Goal: Transaction & Acquisition: Obtain resource

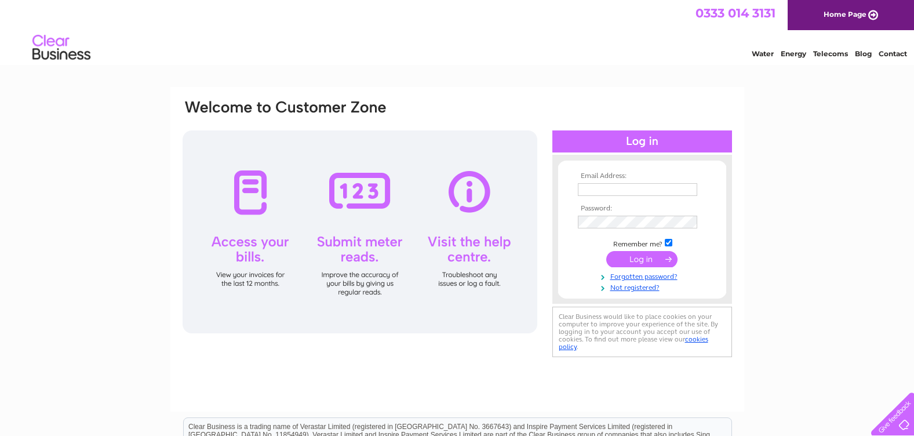
click at [598, 187] on input "text" at bounding box center [637, 189] width 119 height 13
type input "gmunn955@outlook.com"
click at [631, 262] on input "submit" at bounding box center [642, 259] width 71 height 16
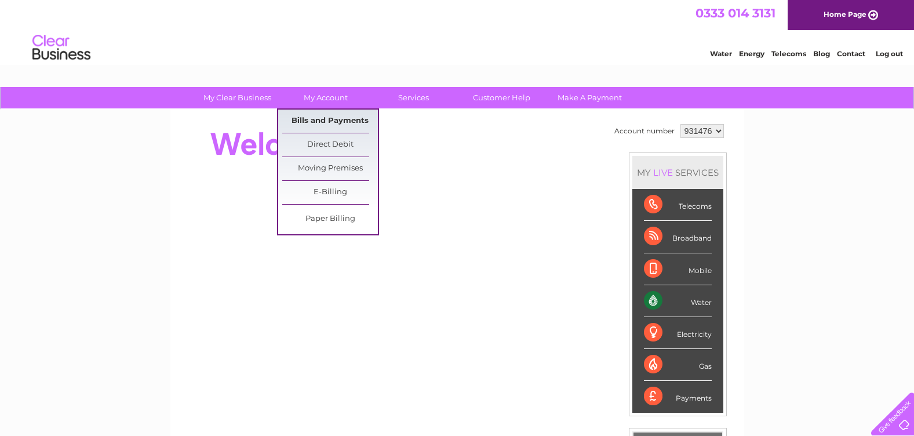
click at [336, 122] on link "Bills and Payments" at bounding box center [330, 121] width 96 height 23
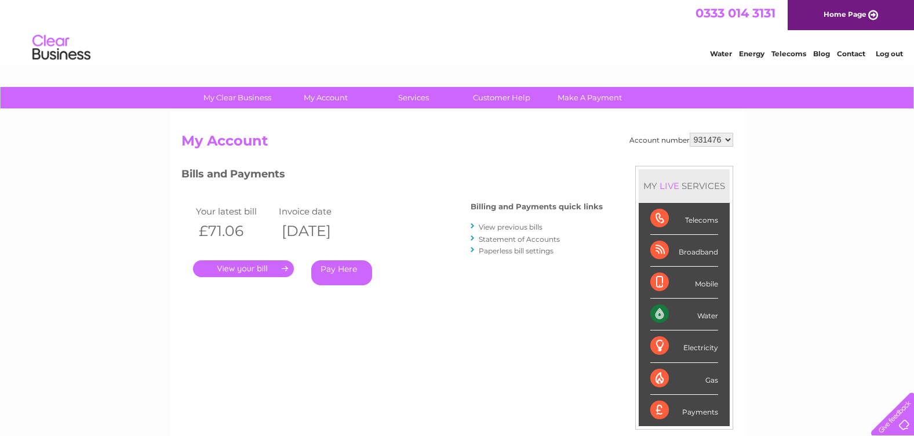
click at [265, 269] on link "." at bounding box center [243, 268] width 101 height 17
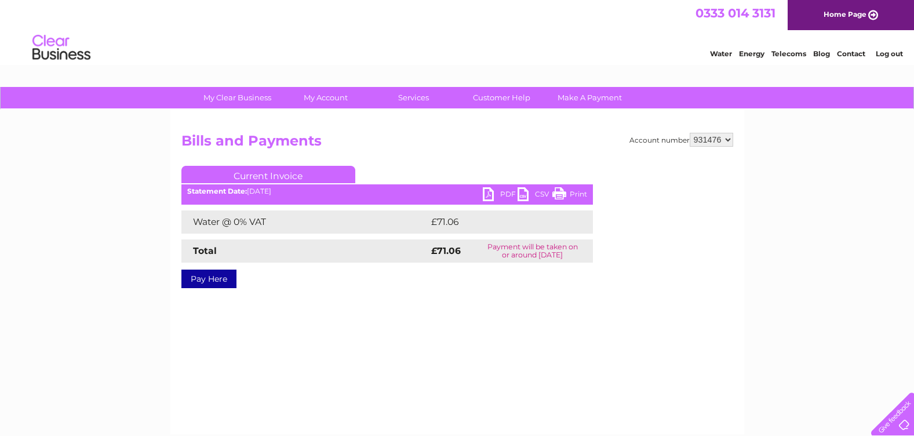
click at [488, 191] on link "PDF" at bounding box center [500, 195] width 35 height 17
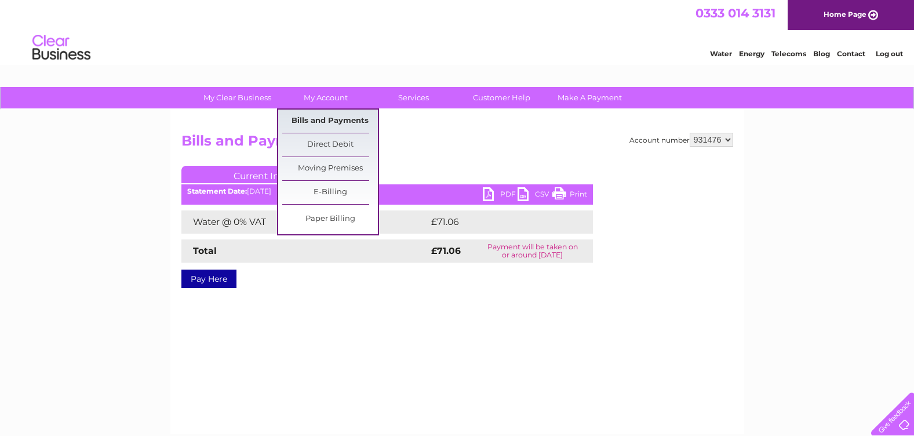
click at [344, 118] on link "Bills and Payments" at bounding box center [330, 121] width 96 height 23
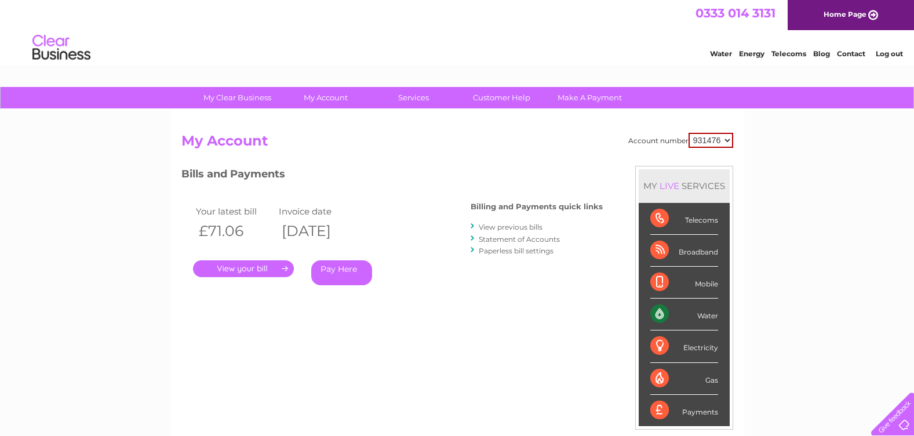
click at [499, 227] on link "View previous bills" at bounding box center [511, 227] width 64 height 9
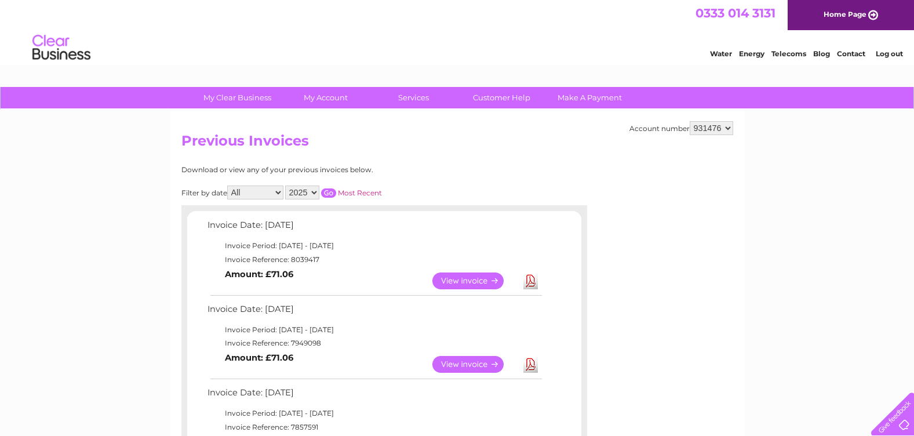
click at [529, 364] on link "Download" at bounding box center [531, 364] width 14 height 17
click at [894, 55] on link "Log out" at bounding box center [889, 53] width 27 height 9
